Goal: Information Seeking & Learning: Learn about a topic

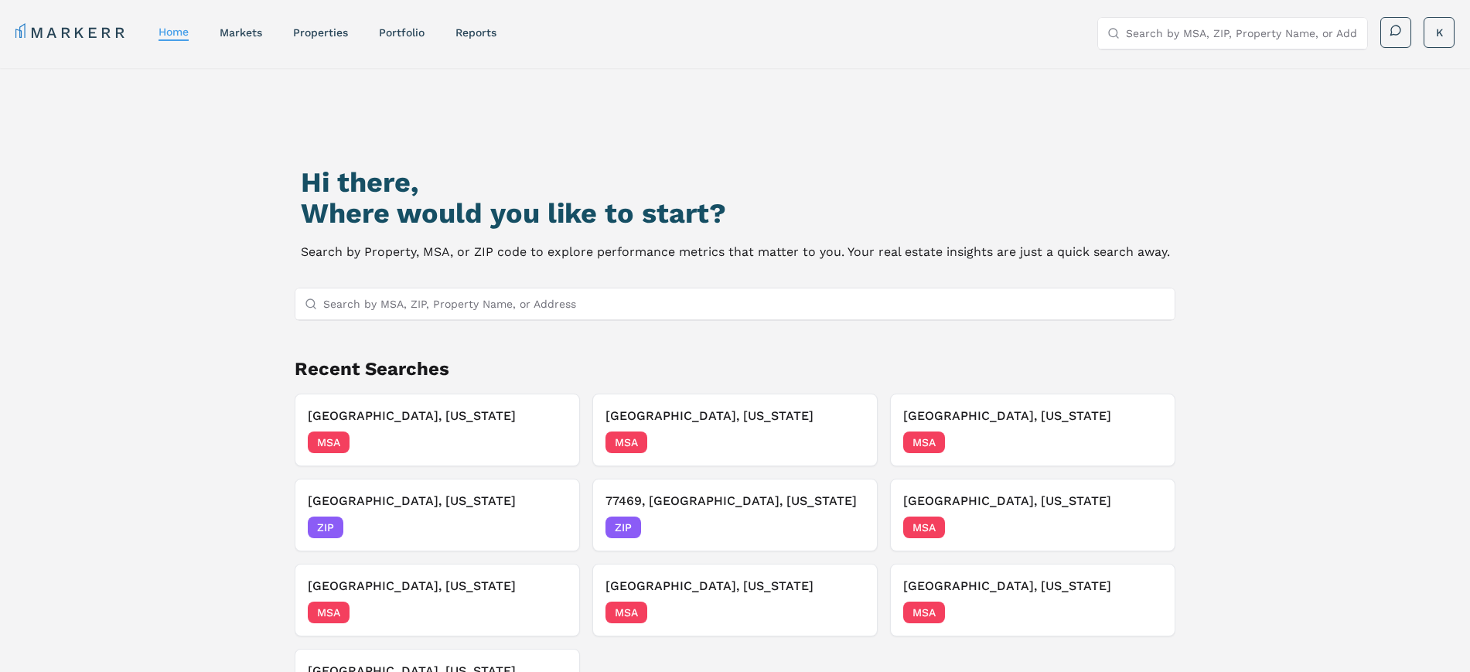
click at [449, 307] on input "Search by MSA, ZIP, Property Name, or Address" at bounding box center [744, 303] width 842 height 31
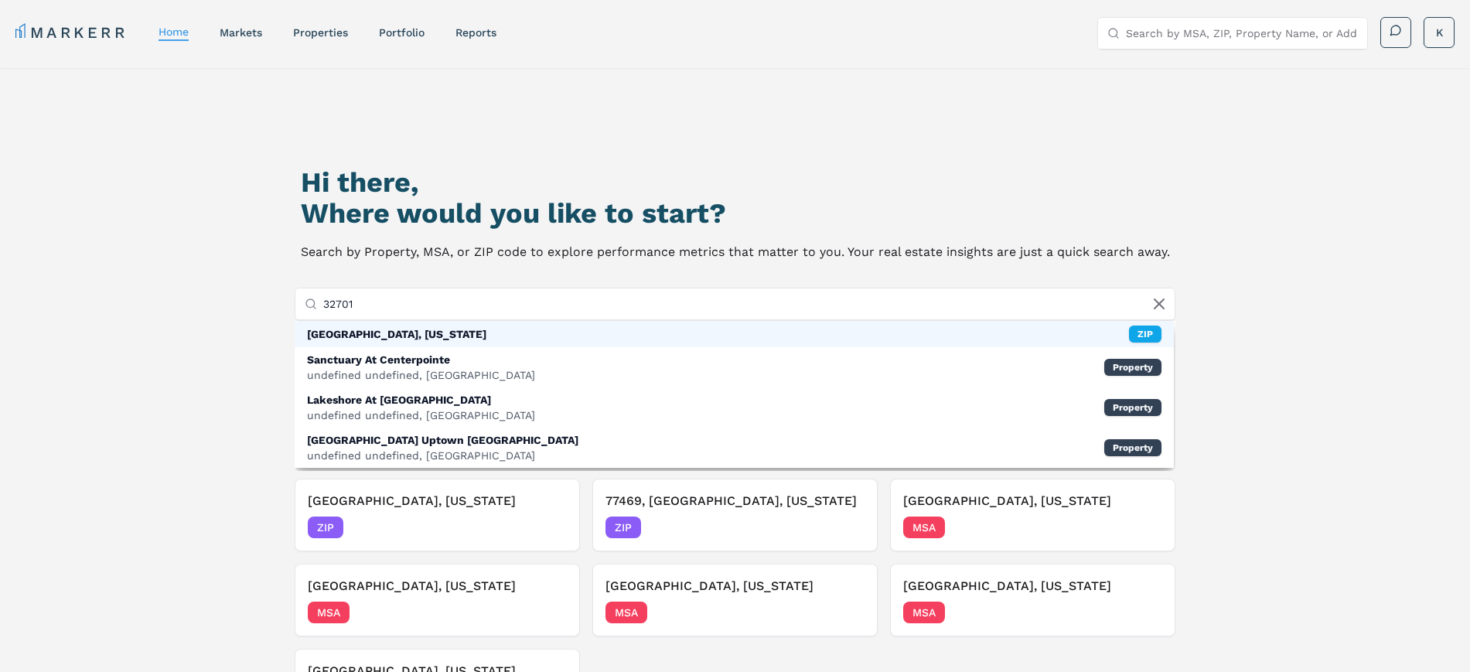
type input "32701"
click at [444, 339] on div "32701, Altamonte Springs, Florida" at bounding box center [396, 333] width 179 height 15
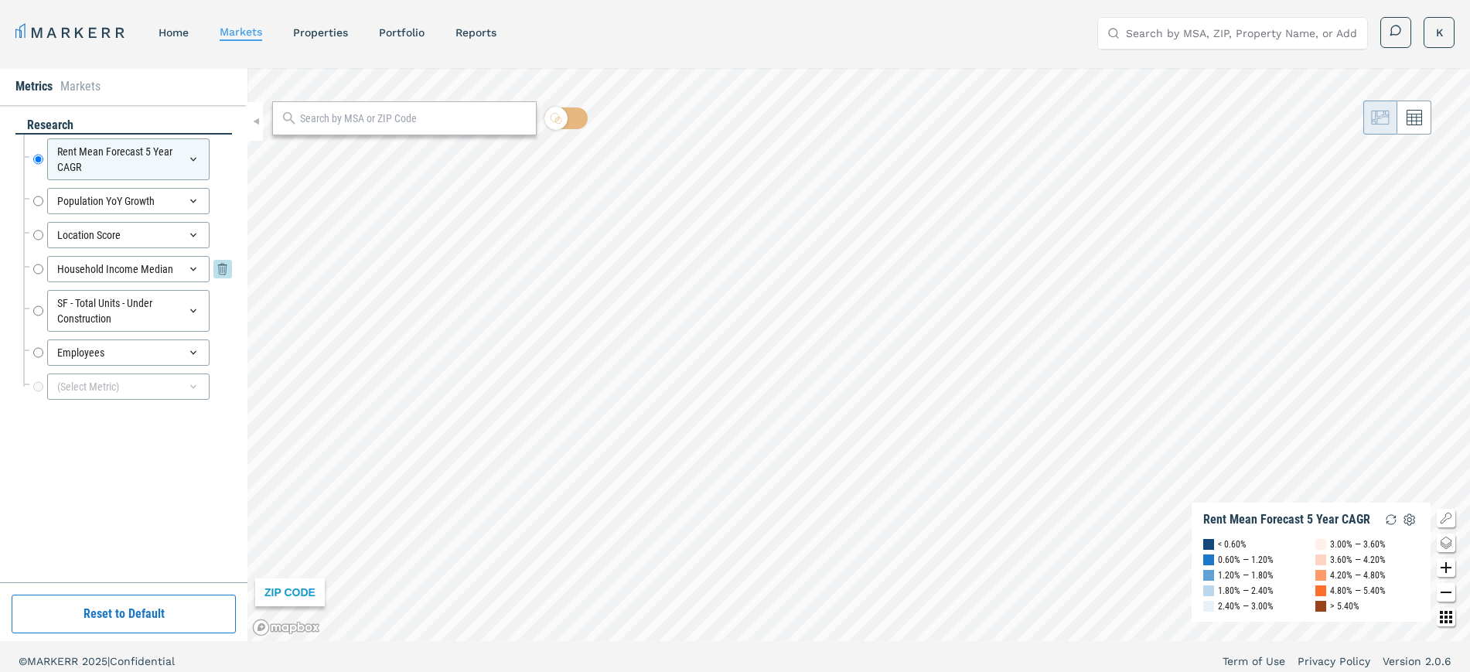
click at [58, 271] on div "Household Income Median" at bounding box center [128, 269] width 162 height 26
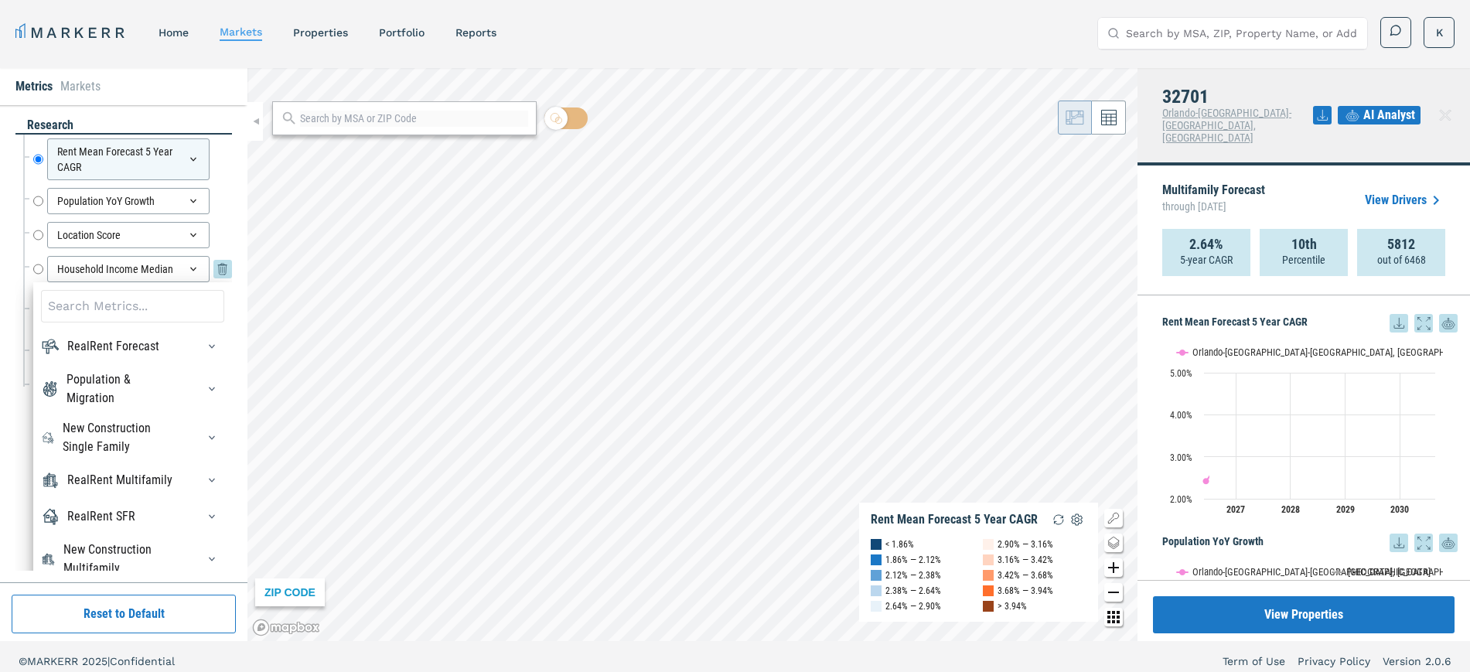
click at [36, 268] on input "Household Income Median" at bounding box center [38, 269] width 10 height 26
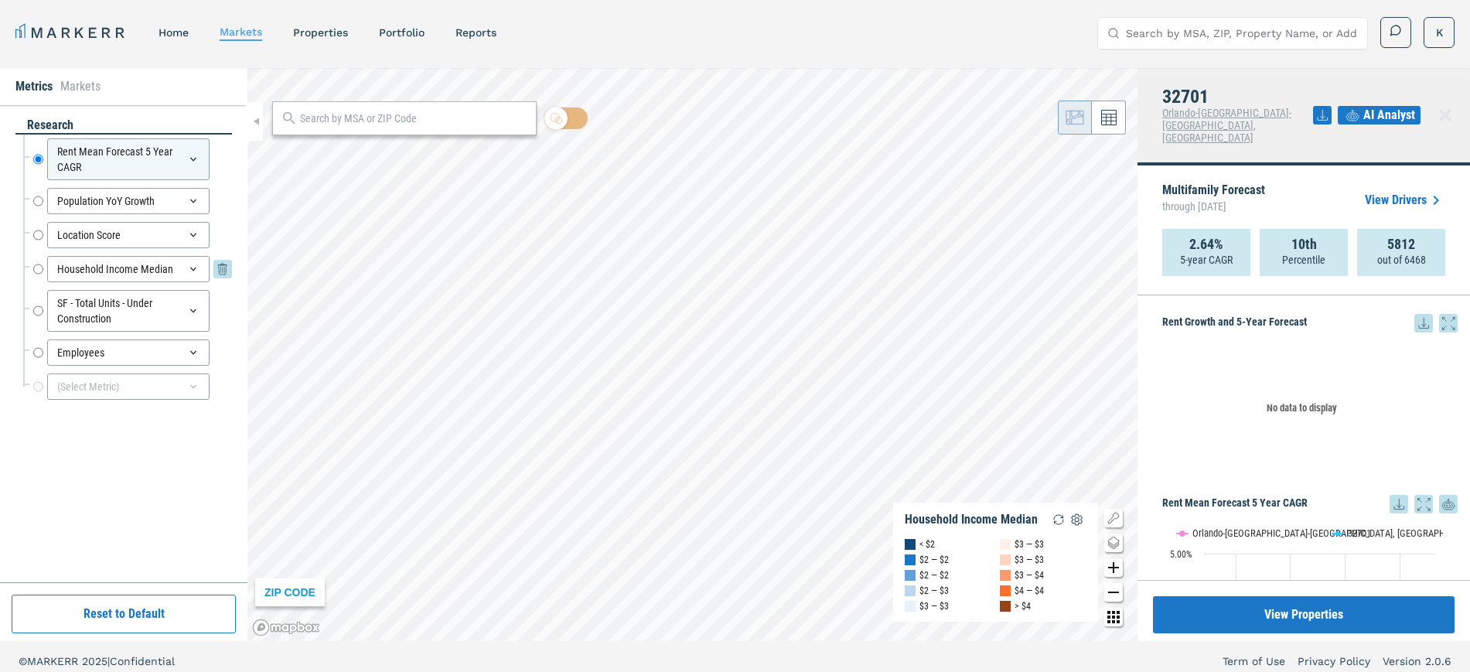
radio input "false"
radio input "true"
